Goal: Information Seeking & Learning: Learn about a topic

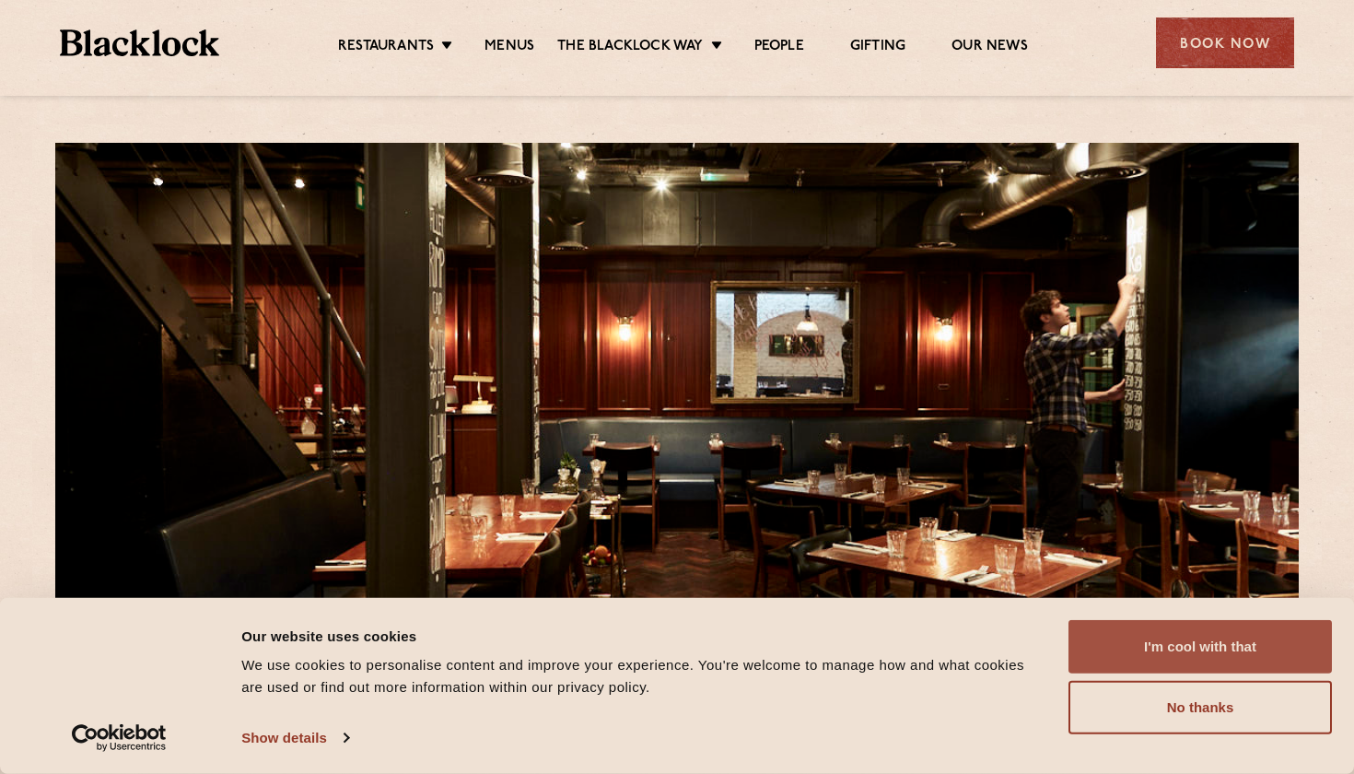
click at [1172, 647] on button "I'm cool with that" at bounding box center [1199, 646] width 263 height 53
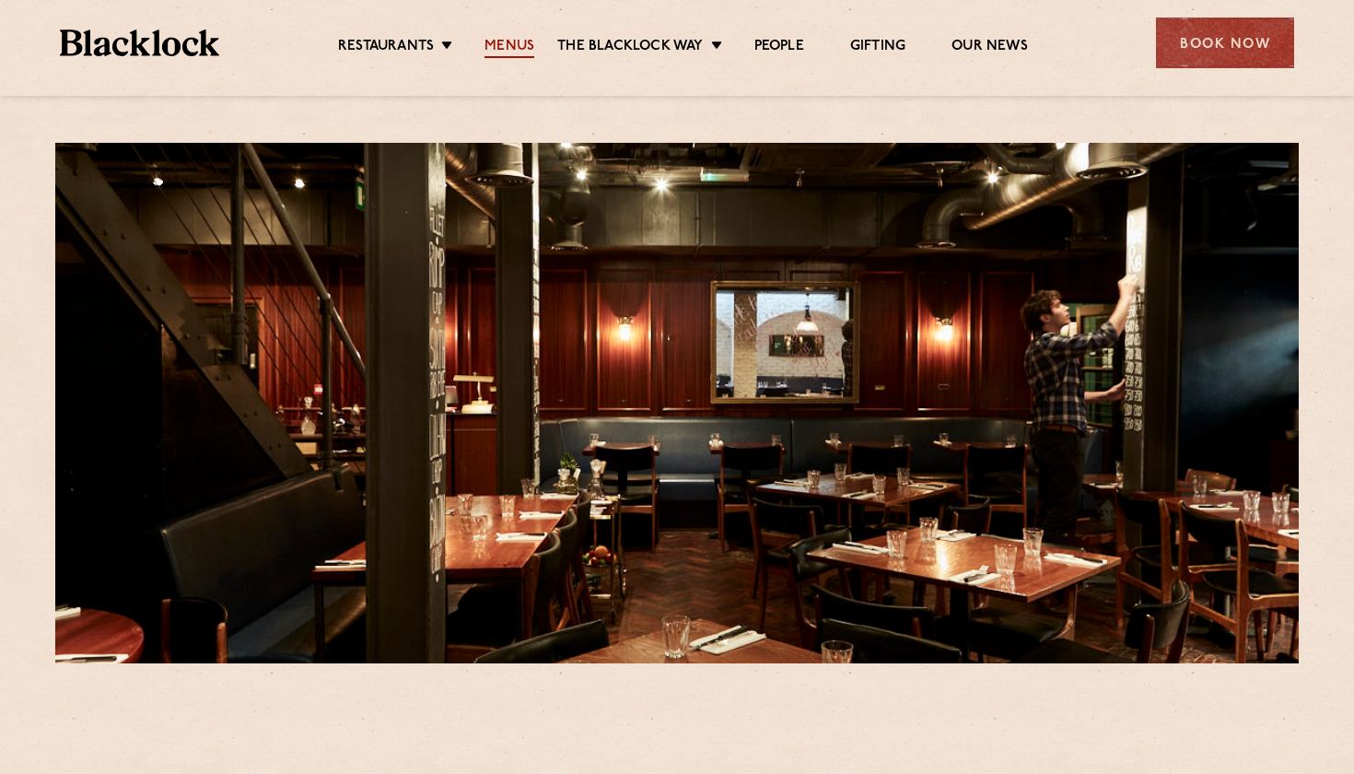
click at [518, 44] on link "Menus" at bounding box center [509, 48] width 50 height 20
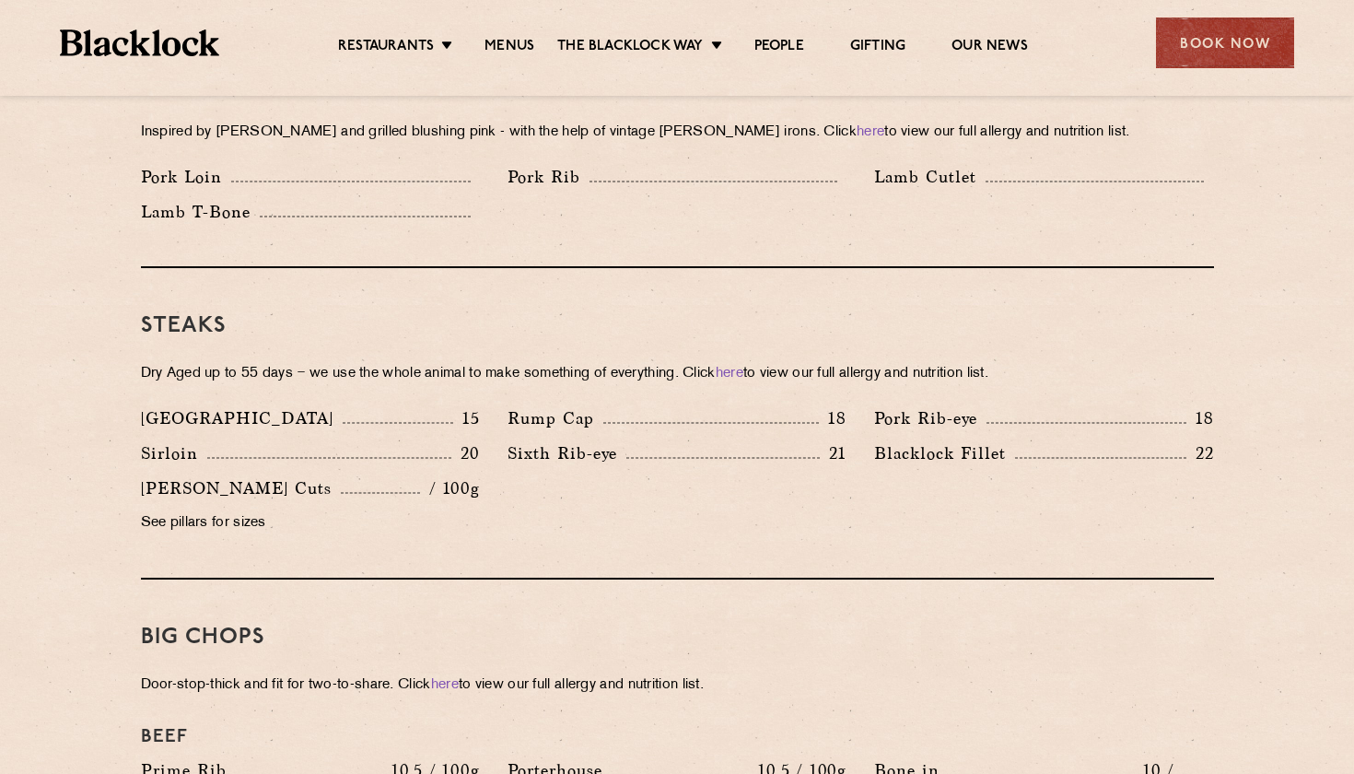
scroll to position [1554, 0]
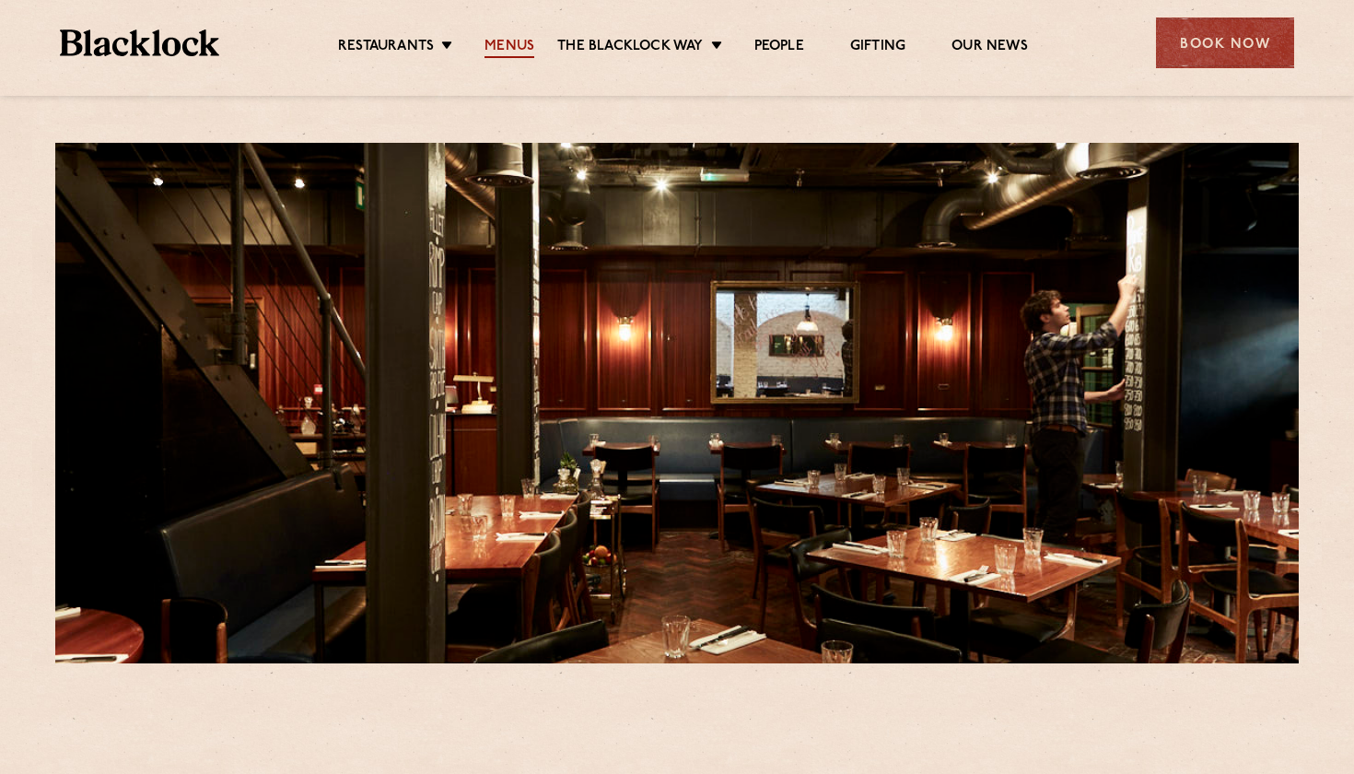
click at [490, 38] on link "Menus" at bounding box center [509, 48] width 50 height 20
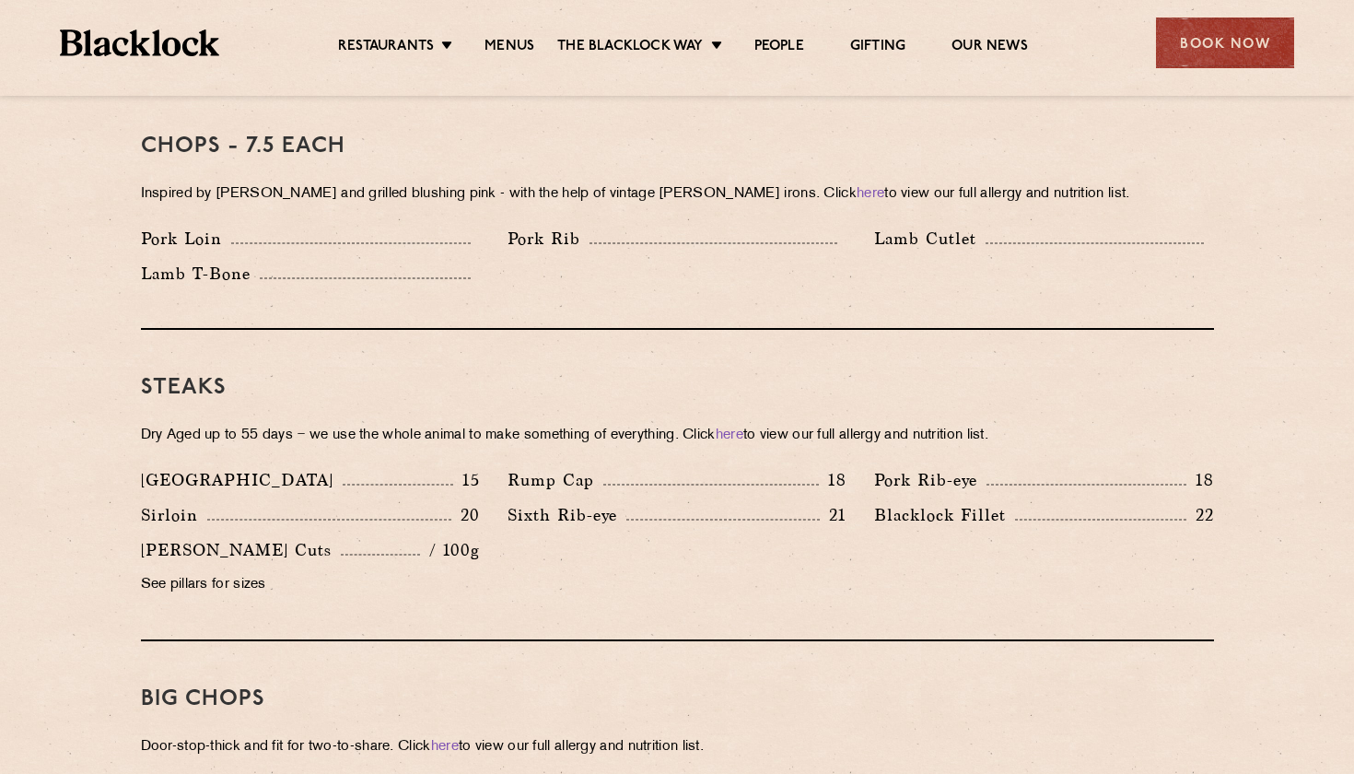
scroll to position [1477, 0]
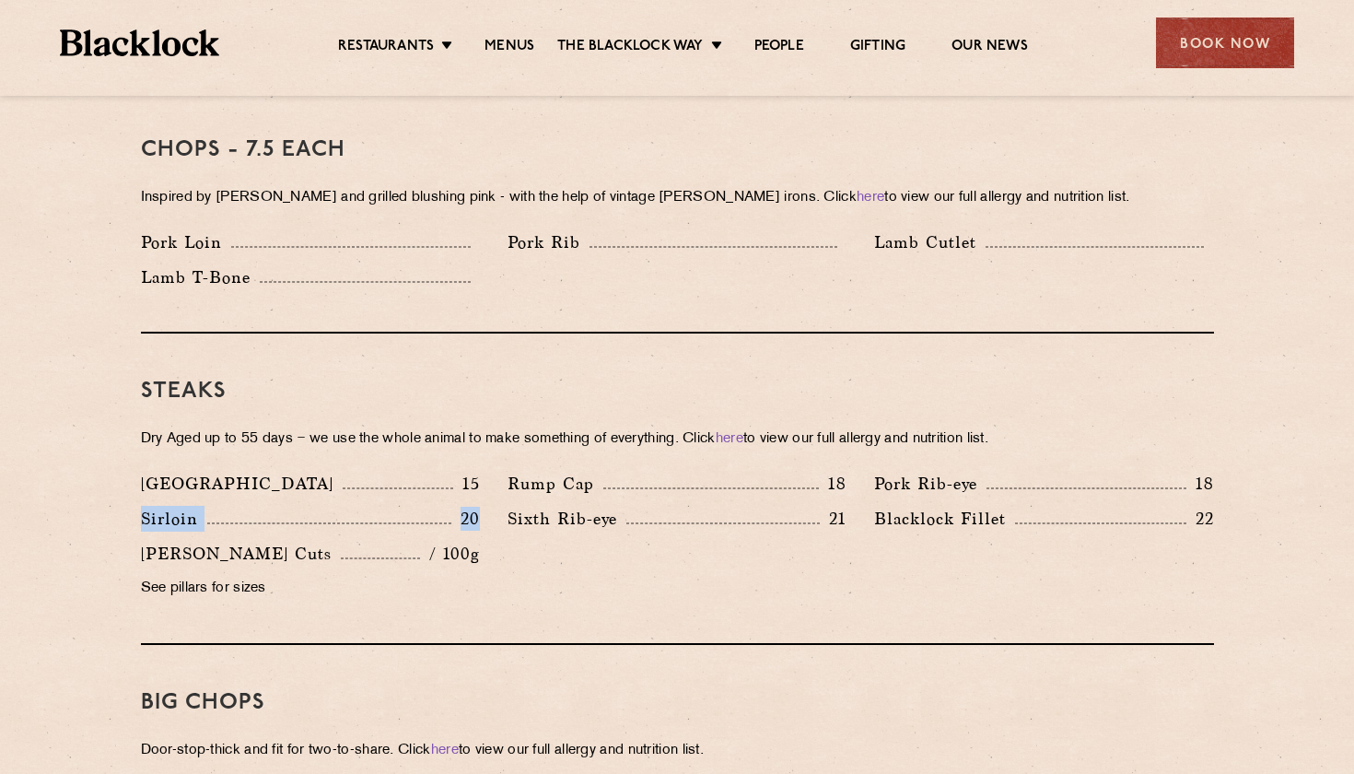
drag, startPoint x: 140, startPoint y: 486, endPoint x: 485, endPoint y: 497, distance: 345.6
click at [485, 506] on div "Sirloin 20" at bounding box center [310, 523] width 367 height 35
click at [732, 568] on div "Denver 15 Rump Cap 18 Pork Rib-eye 18 Sirloin 20 Sixth Rib-eye 21 Blacklock Fil…" at bounding box center [677, 541] width 1101 height 140
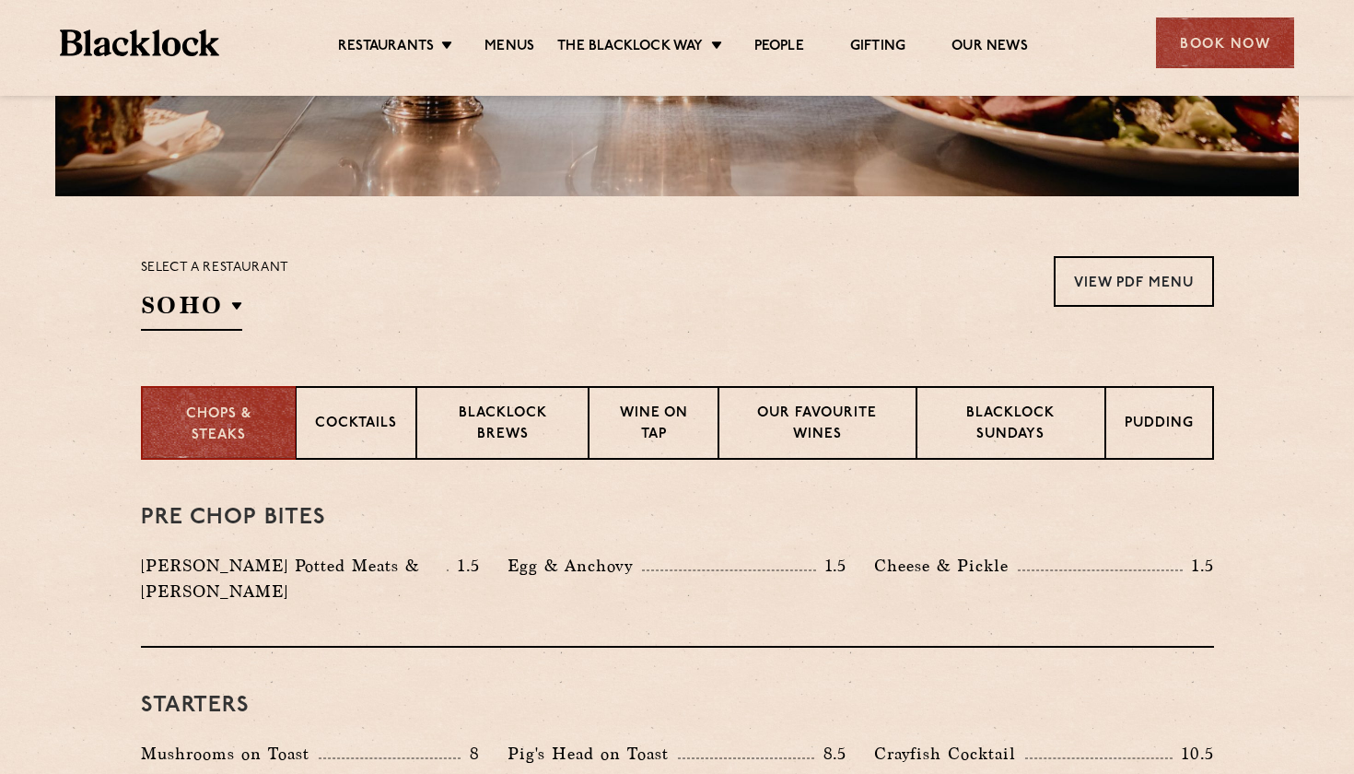
scroll to position [460, 0]
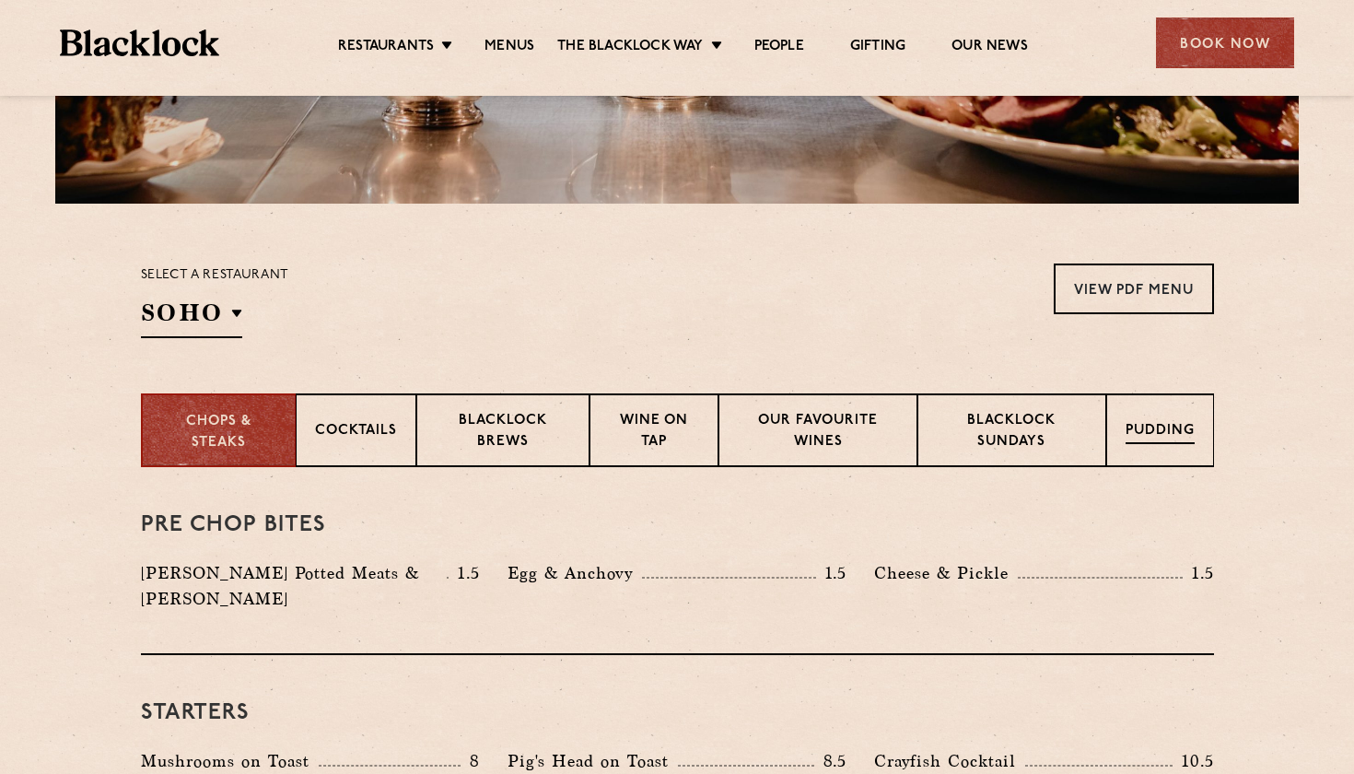
click at [1145, 433] on p "Pudding" at bounding box center [1159, 432] width 69 height 23
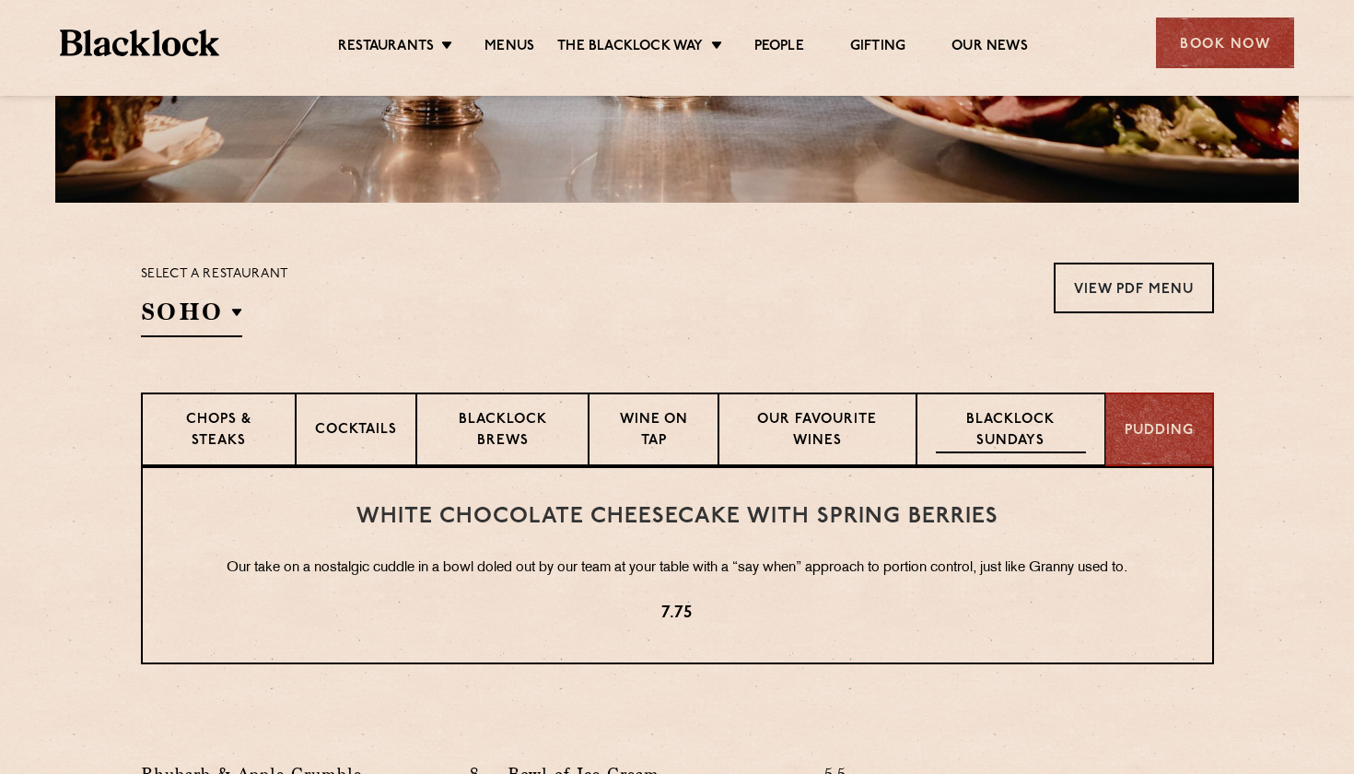
scroll to position [438, 0]
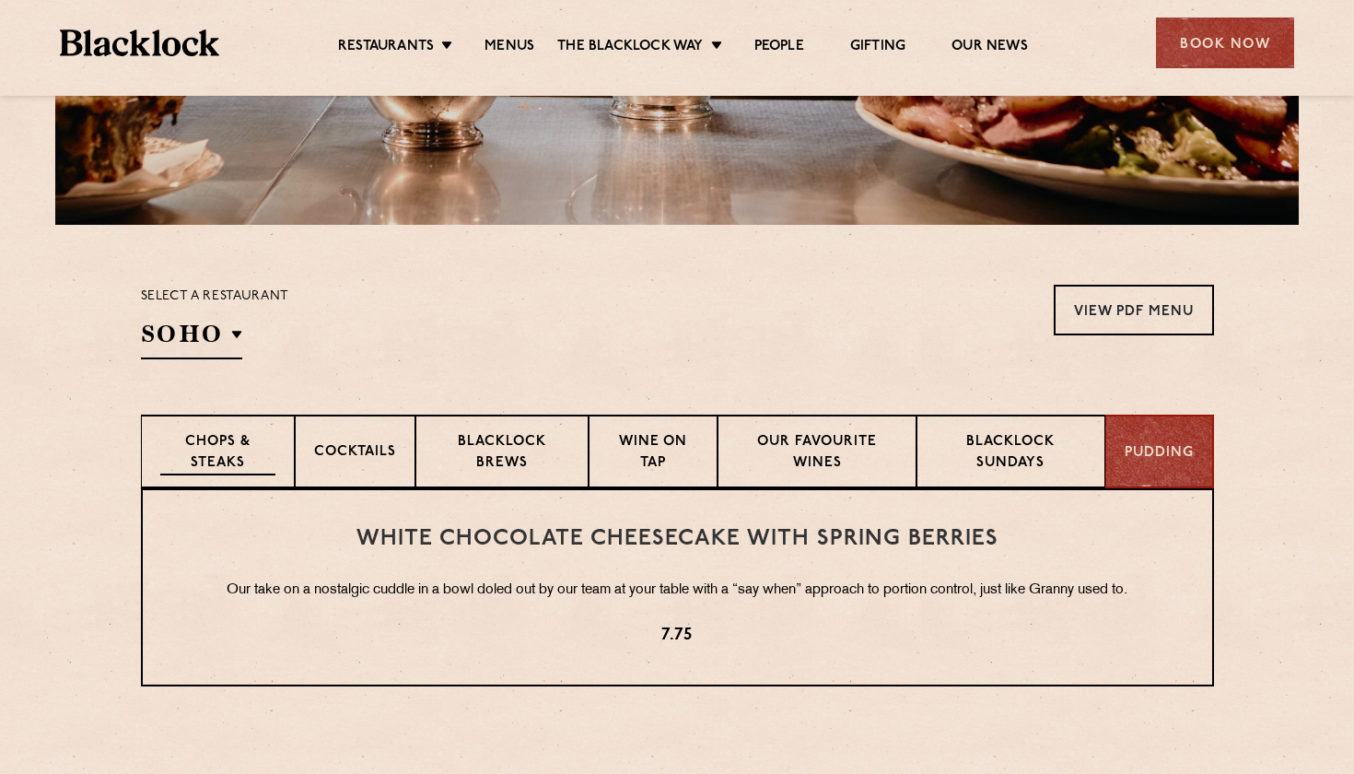
click at [264, 427] on div "Chops & Steaks" at bounding box center [218, 451] width 154 height 74
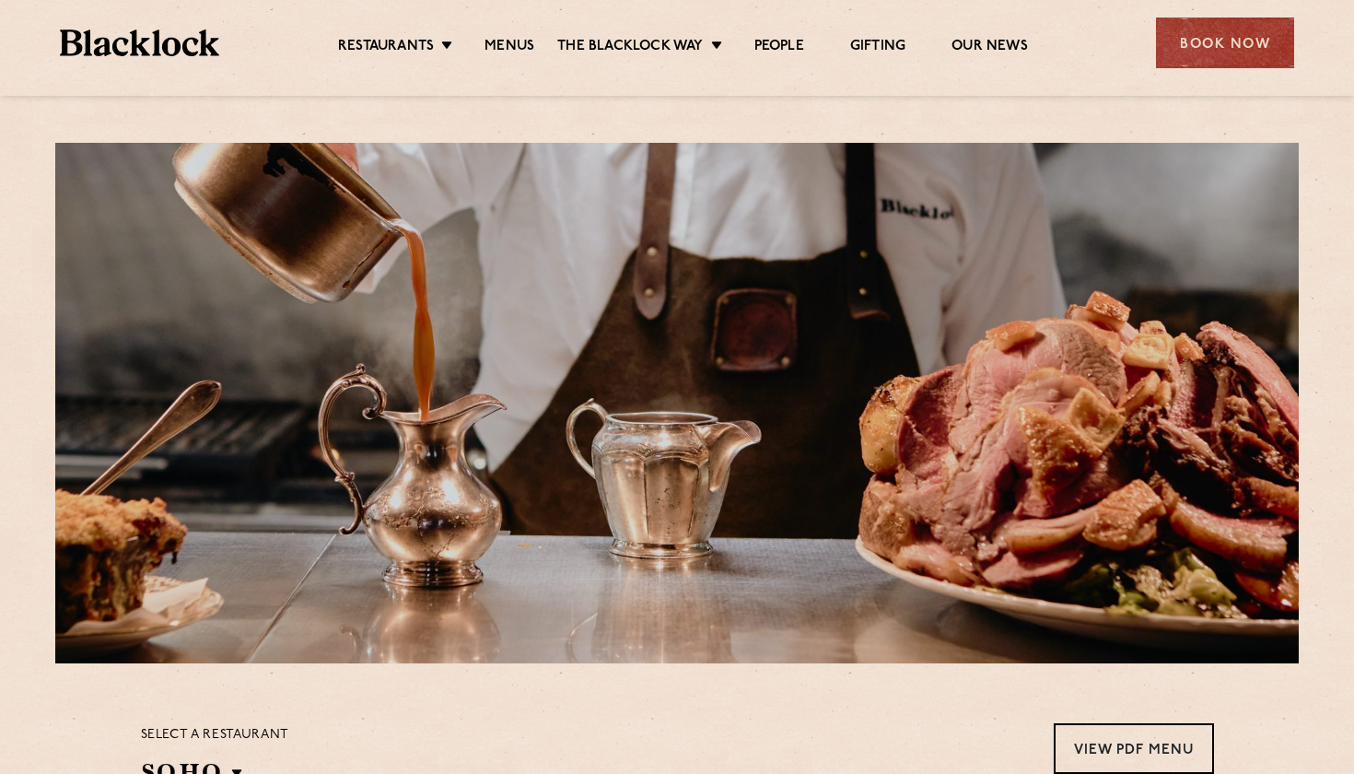
scroll to position [0, 0]
